Goal: Navigation & Orientation: Find specific page/section

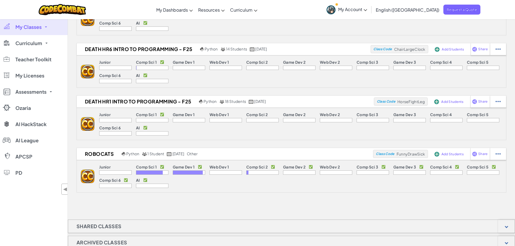
scroll to position [54, 0]
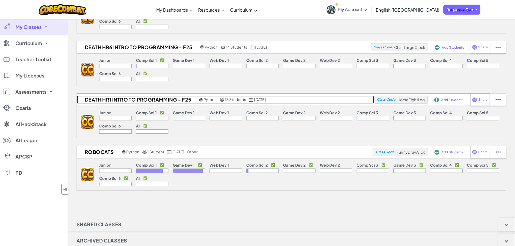
click at [147, 102] on h2 "Death Hr1 Intro to Programming - F25" at bounding box center [137, 100] width 121 height 8
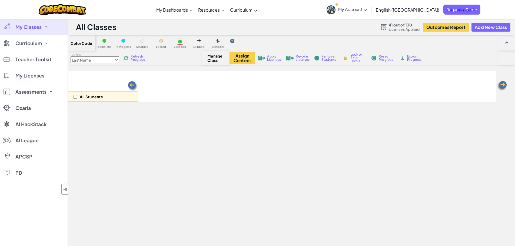
select select "560f1a9f22961295f9427742"
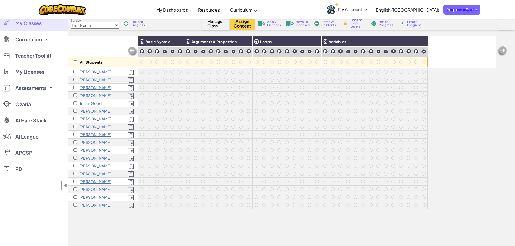
scroll to position [27, 0]
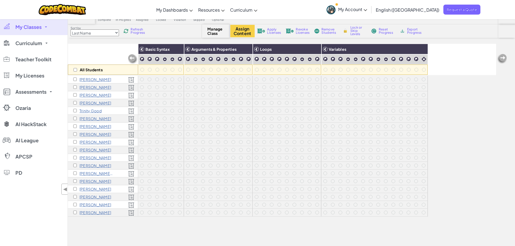
click at [47, 27] on link "My Classes" at bounding box center [34, 27] width 68 height 16
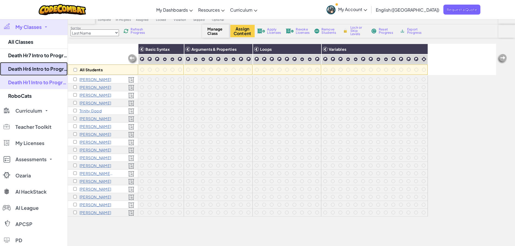
click at [35, 65] on link "Death Hr6 Intro to Programming - F25" at bounding box center [34, 69] width 68 height 14
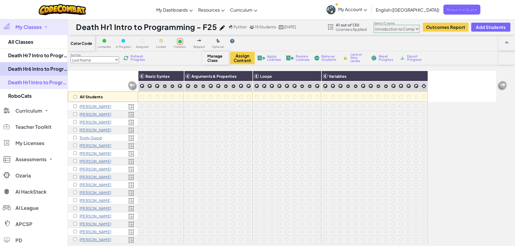
select select "560f1a9f22961295f9427742"
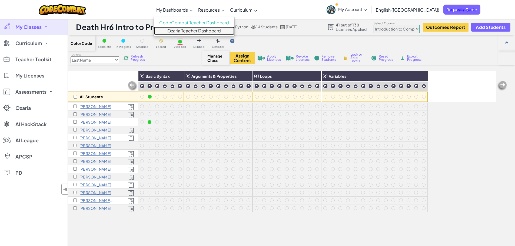
click at [204, 32] on link "Ozaria Teacher Dashboard" at bounding box center [194, 31] width 81 height 8
